Goal: Transaction & Acquisition: Register for event/course

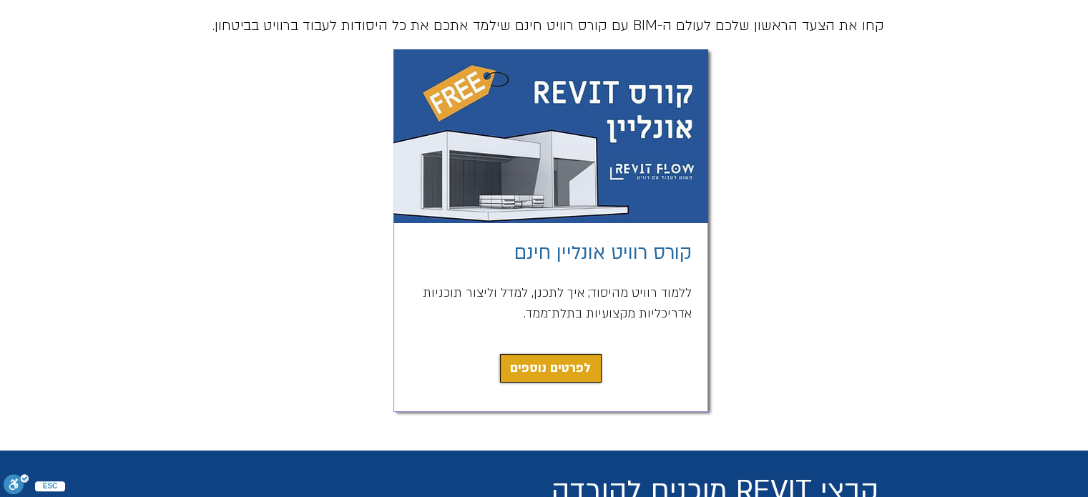
scroll to position [286, 0]
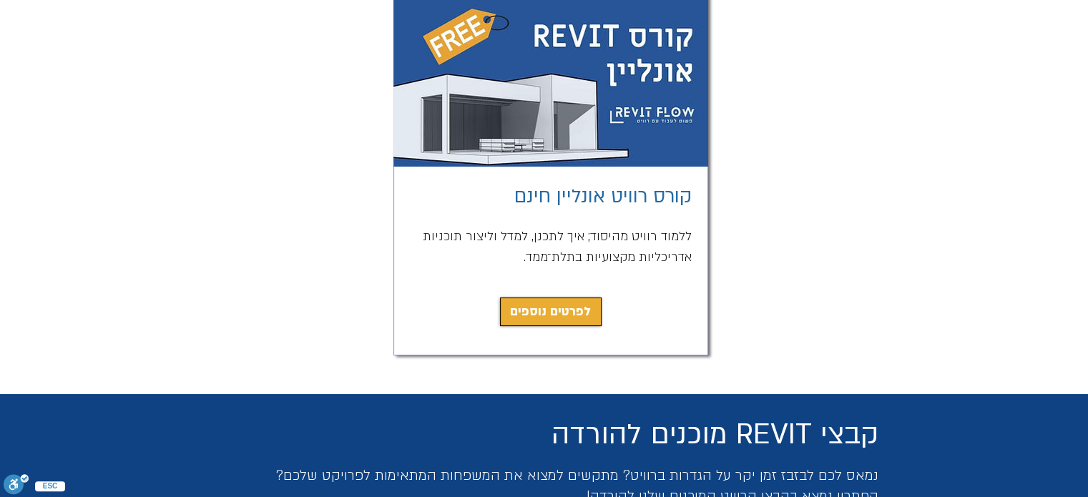
click at [544, 313] on span "לפרטים נוספים" at bounding box center [550, 312] width 81 height 20
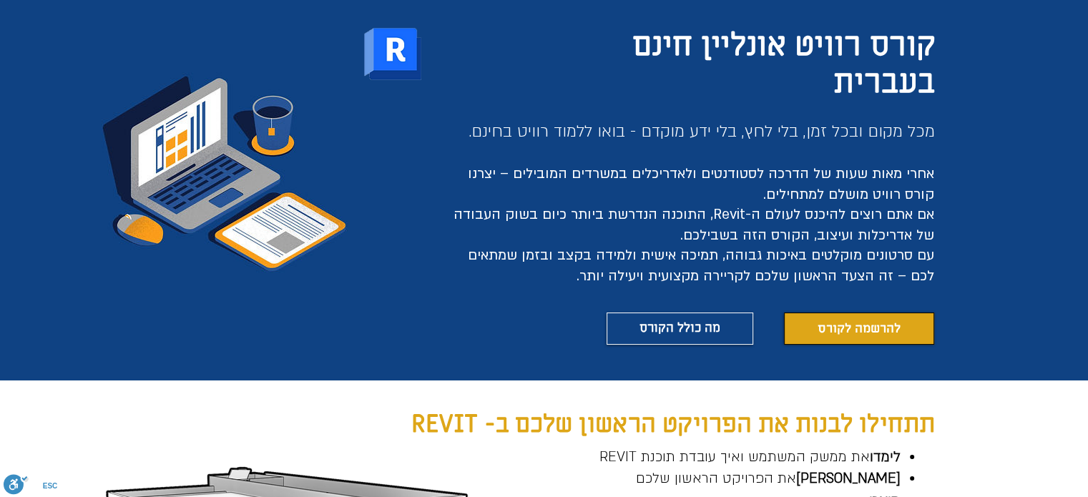
scroll to position [143, 0]
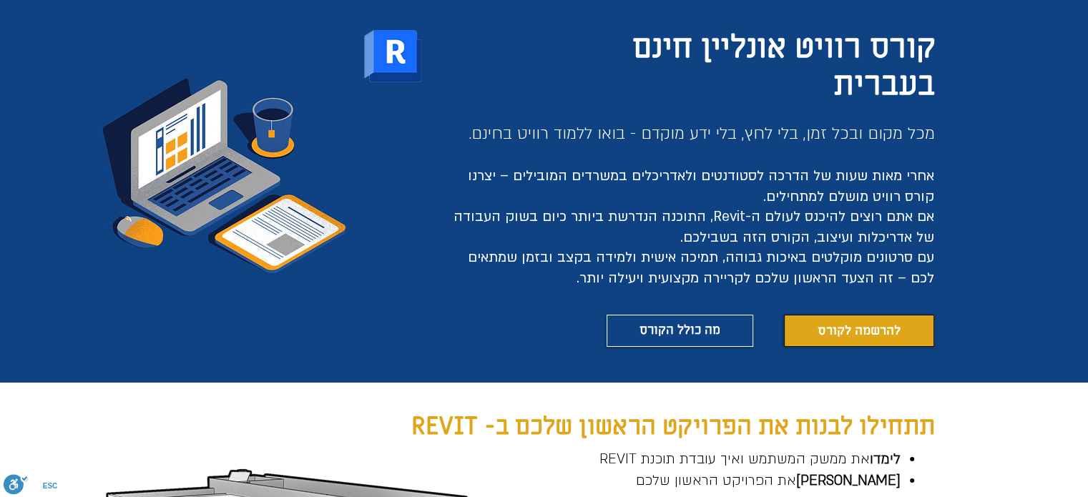
click at [862, 324] on span "להרשמה לקורס" at bounding box center [859, 331] width 83 height 18
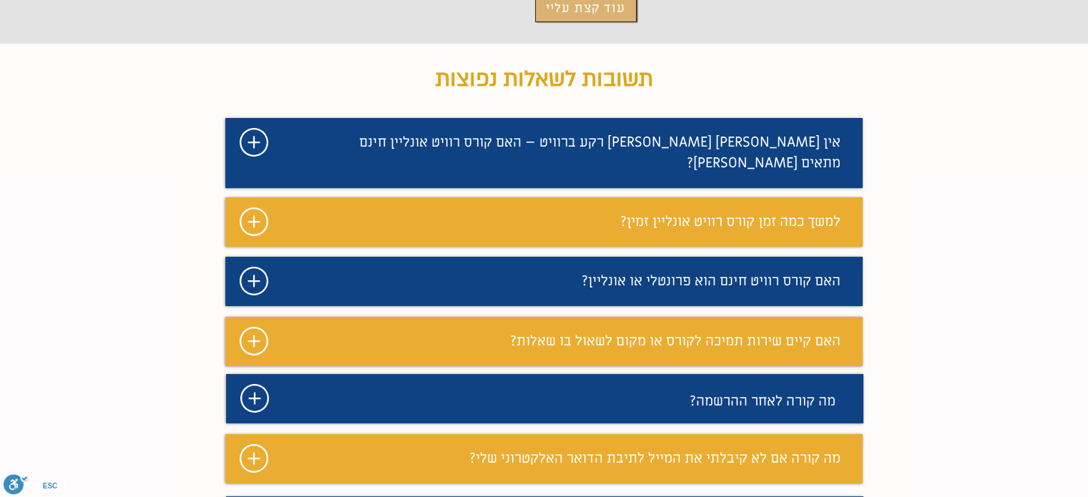
scroll to position [3521, 0]
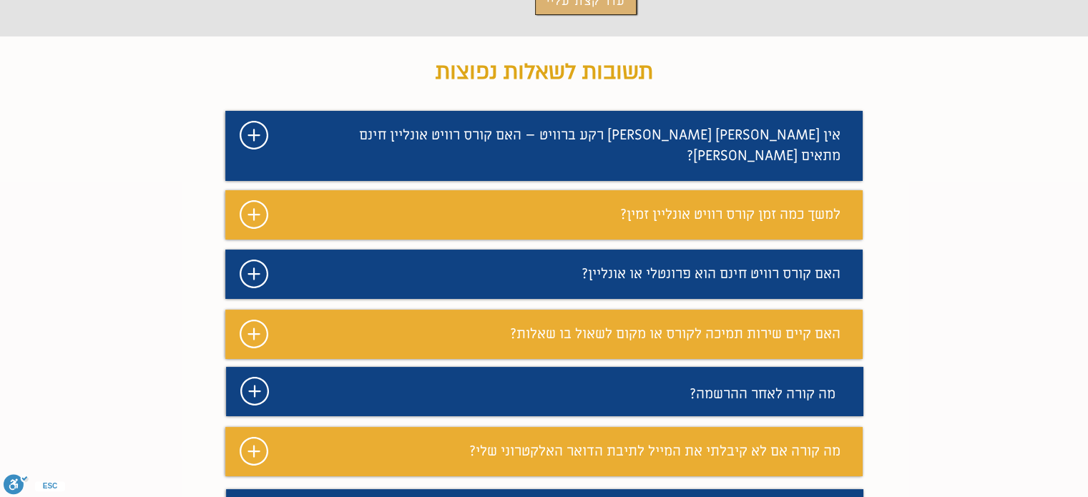
click at [252, 377] on icon "#comp-mafhkwmv svg [data-color="1"] {fill: #FFFFFF;}" at bounding box center [254, 391] width 29 height 29
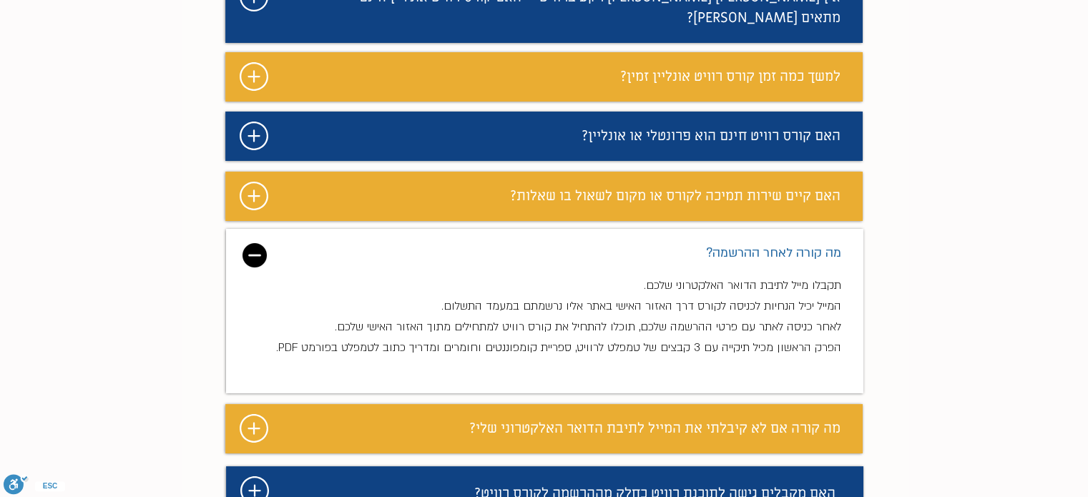
scroll to position [3664, 0]
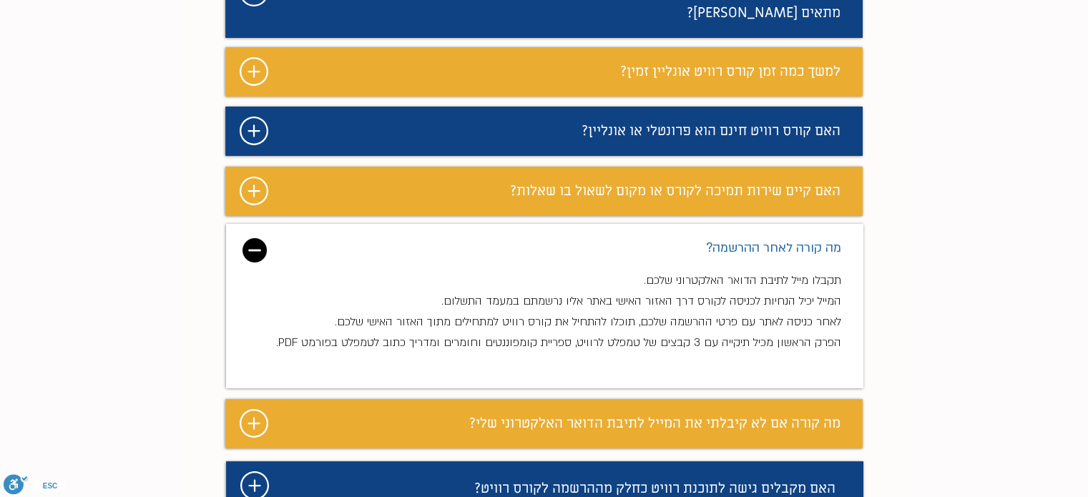
click at [261, 471] on icon "#comp-mdeyv9yv svg [data-color="1"] {fill: #FFFFFF;}" at bounding box center [254, 485] width 29 height 29
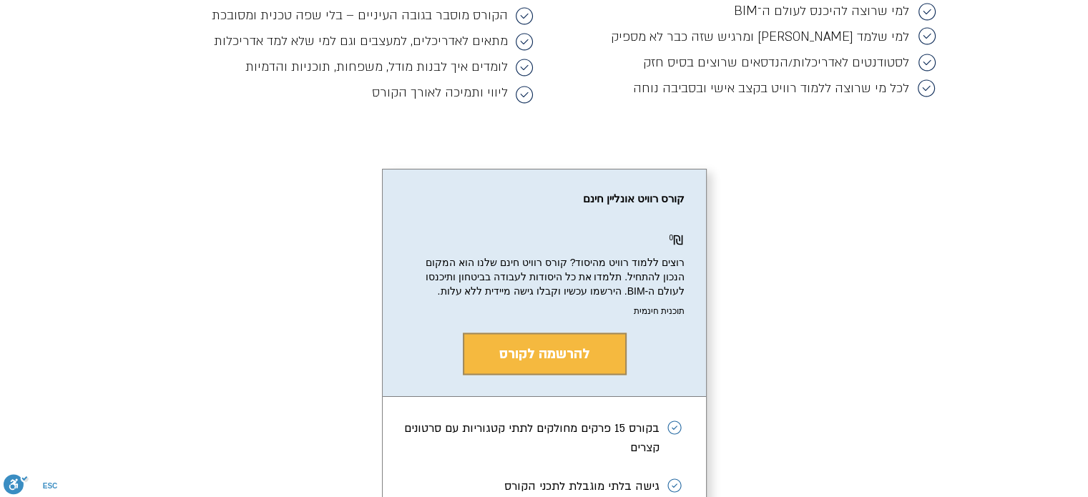
scroll to position [2377, 0]
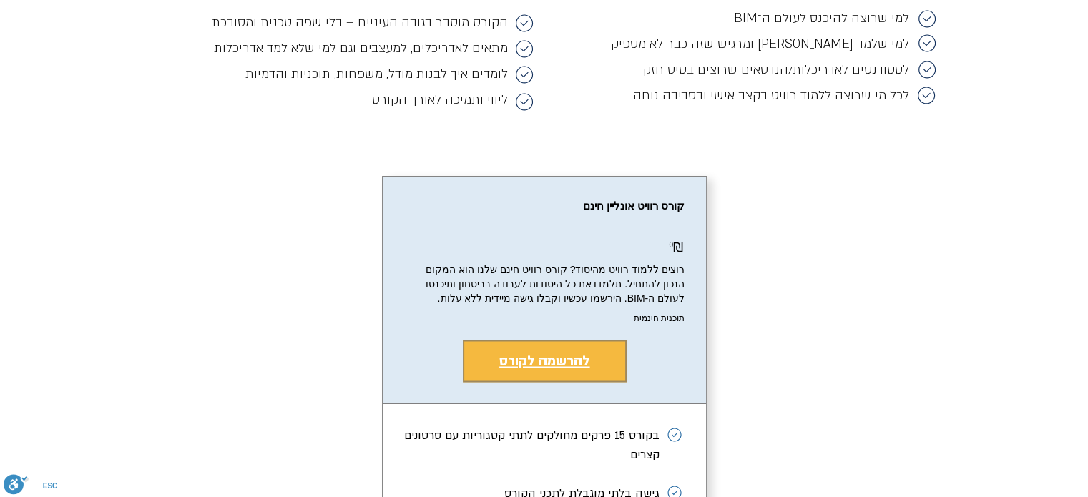
click at [595, 382] on button "להרשמה לקורס" at bounding box center [545, 361] width 164 height 42
